Goal: Navigation & Orientation: Find specific page/section

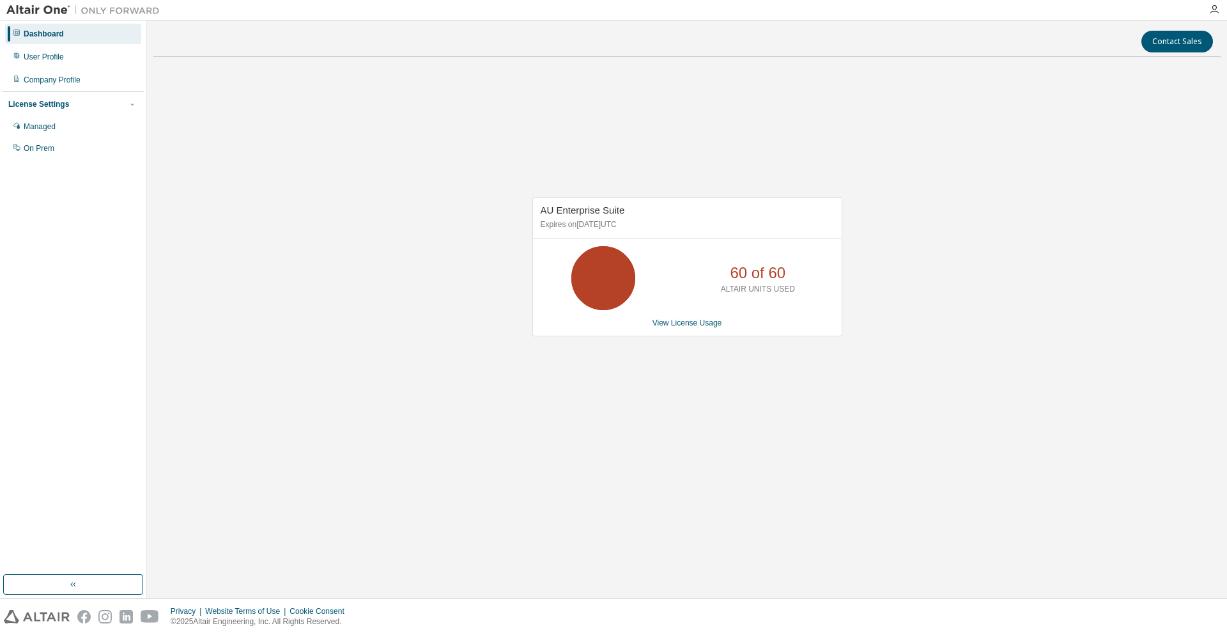
click at [704, 86] on div "AU Enterprise Suite Expires on [DATE] UTC 60 of 60 ALTAIR UNITS USED View Licen…" at bounding box center [687, 273] width 1068 height 412
click at [673, 77] on div "AU Enterprise Suite Expires on [DATE] UTC 60 of 60 ALTAIR UNITS USED View Licen…" at bounding box center [687, 273] width 1068 height 412
click at [358, 315] on div "AU Enterprise Suite Expires on [DATE] UTC 60 of 60 ALTAIR UNITS USED View Licen…" at bounding box center [687, 273] width 1068 height 412
click at [53, 42] on div "Dashboard" at bounding box center [73, 34] width 136 height 20
click at [49, 27] on div "Dashboard" at bounding box center [73, 34] width 136 height 20
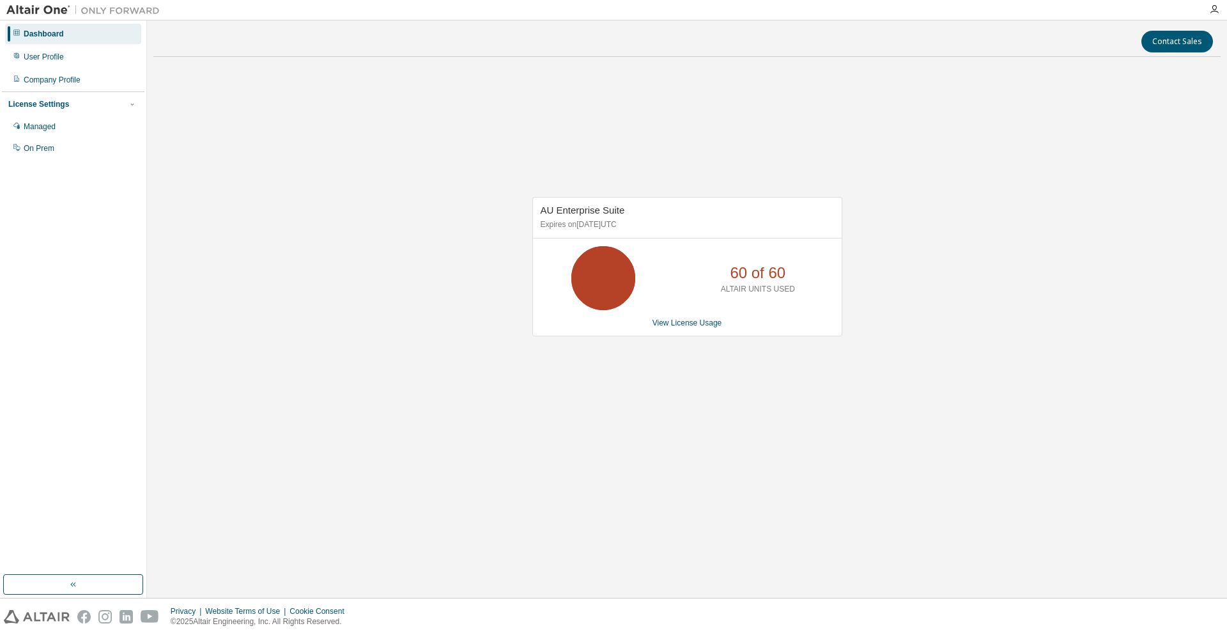
click at [184, 339] on div "AU Enterprise Suite Expires on [DATE] UTC 60 of 60 ALTAIR UNITS USED View Licen…" at bounding box center [687, 273] width 1068 height 412
